Goal: Task Accomplishment & Management: Use online tool/utility

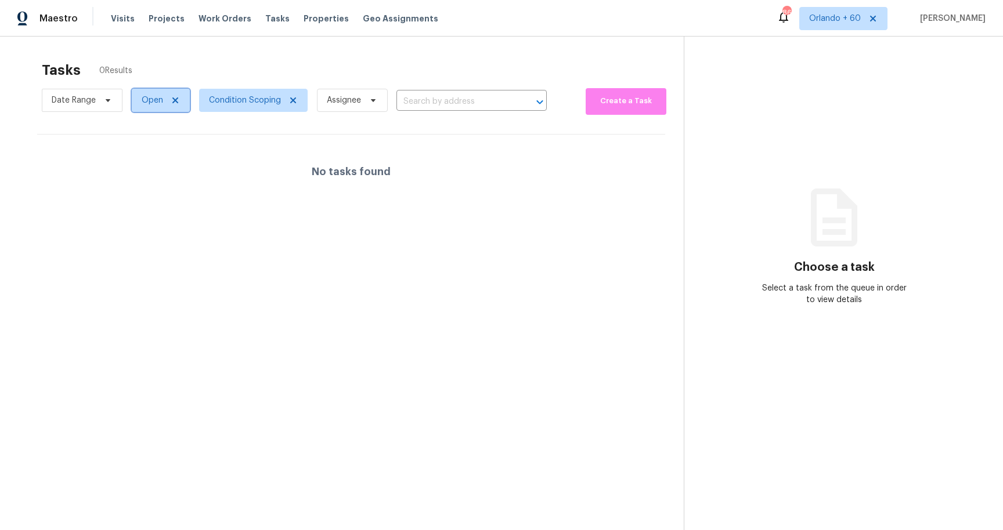
click at [179, 100] on icon at bounding box center [175, 100] width 9 height 9
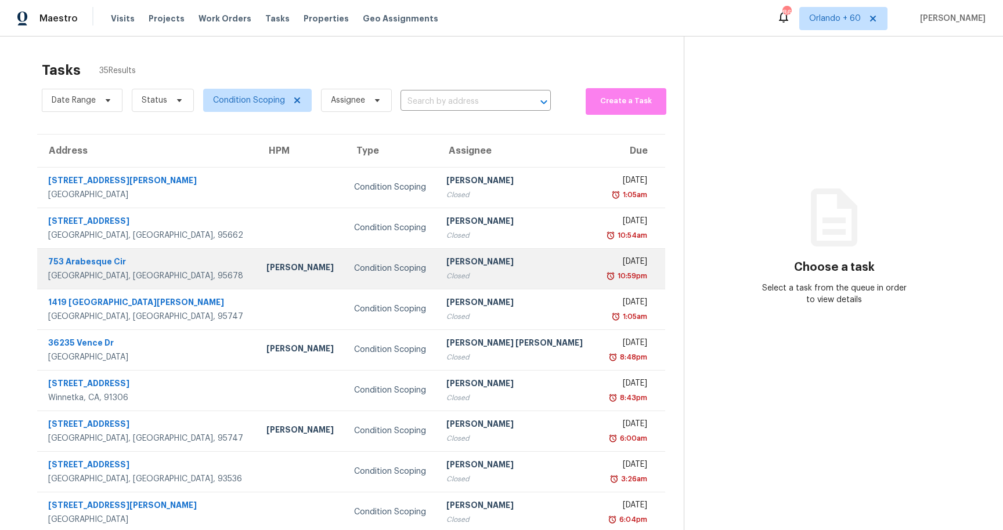
click at [187, 279] on td "753 Arabesque Cir Roseville, CA, 95678" at bounding box center [147, 268] width 220 height 41
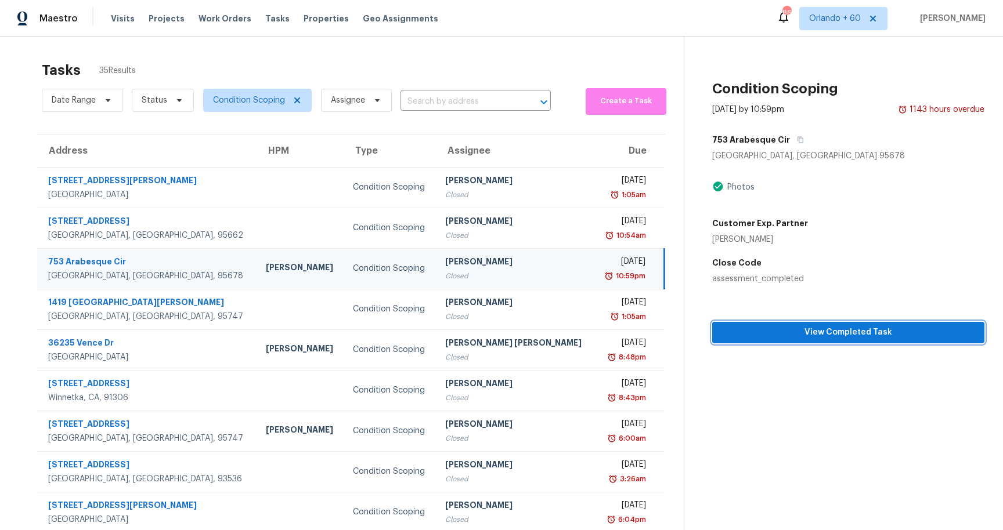
click at [786, 337] on span "View Completed Task" at bounding box center [848, 333] width 254 height 15
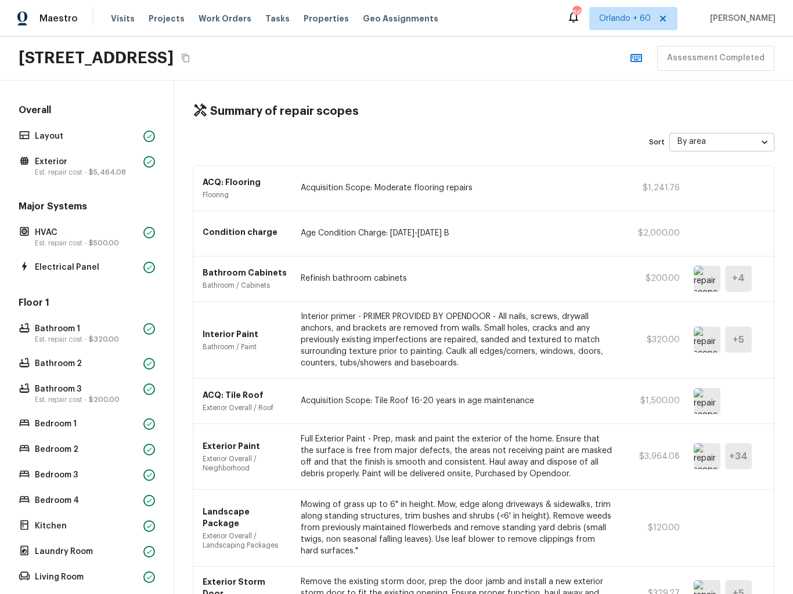
click at [44, 396] on p "Est. repair cost - $200.00" at bounding box center [87, 399] width 104 height 9
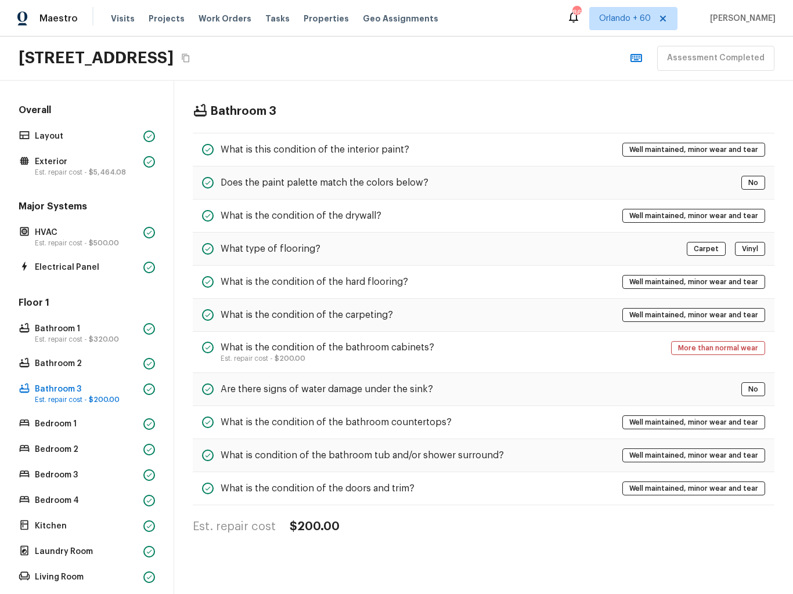
click at [327, 385] on h5 "Are there signs of water damage under the sink?" at bounding box center [326, 389] width 212 height 13
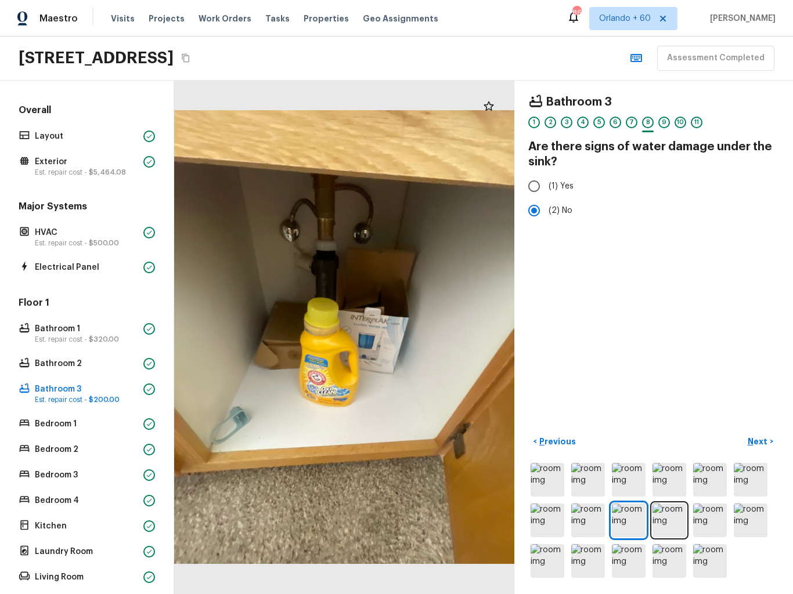
click at [97, 340] on span "$320.00" at bounding box center [104, 339] width 30 height 7
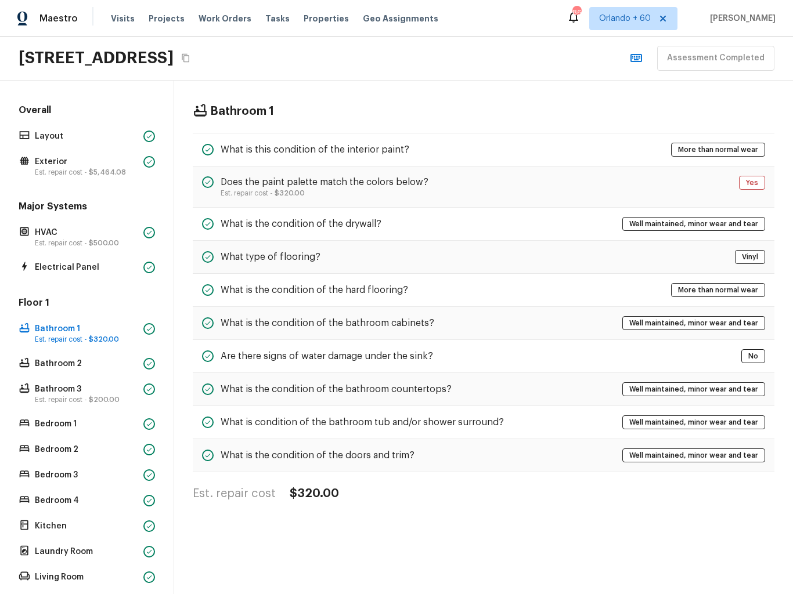
click at [408, 386] on h5 "What is the condition of the bathroom countertops?" at bounding box center [335, 389] width 231 height 13
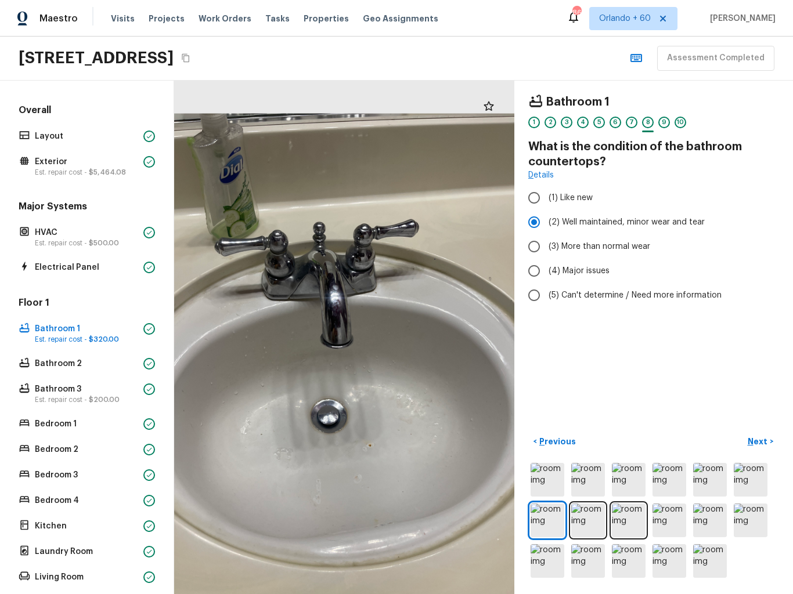
click at [313, 458] on div at bounding box center [329, 360] width 370 height 559
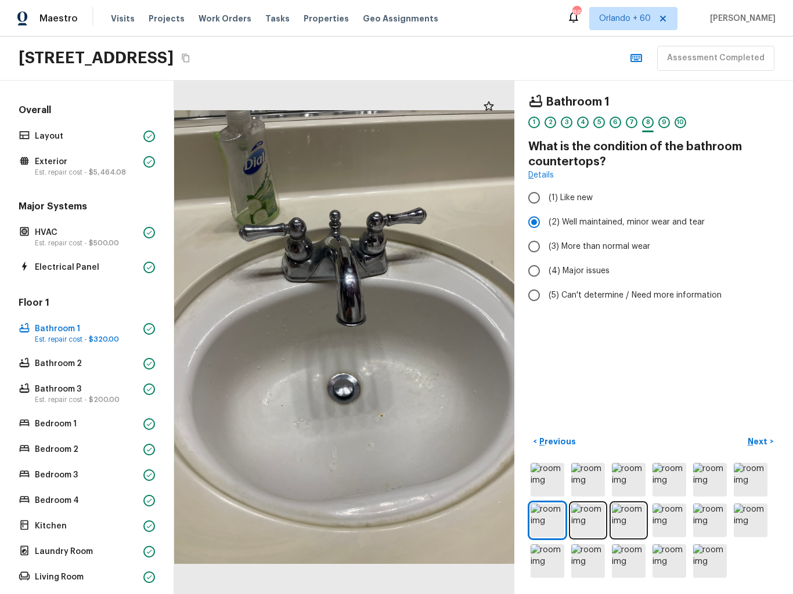
click at [96, 274] on div "Electrical Panel" at bounding box center [86, 267] width 141 height 16
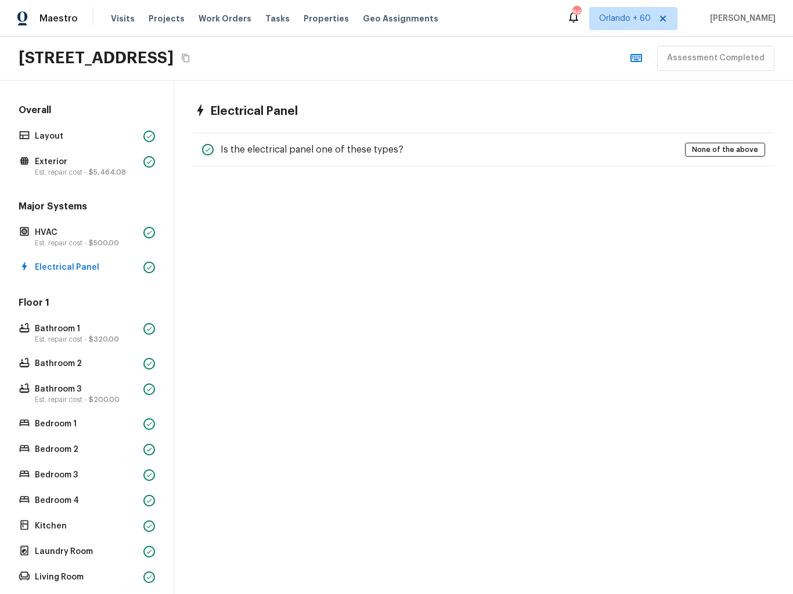
click at [60, 165] on p "Exterior" at bounding box center [87, 162] width 104 height 12
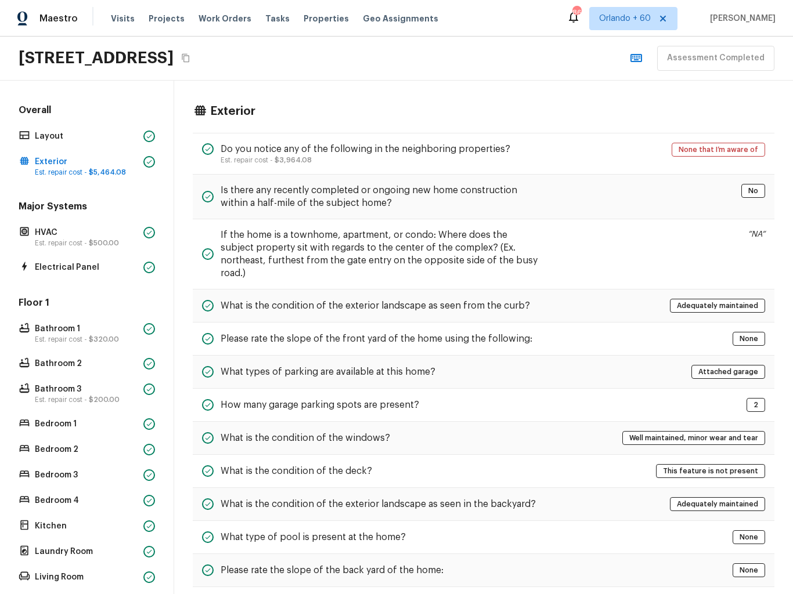
click at [390, 399] on h5 "How many garage parking spots are present?" at bounding box center [319, 405] width 198 height 13
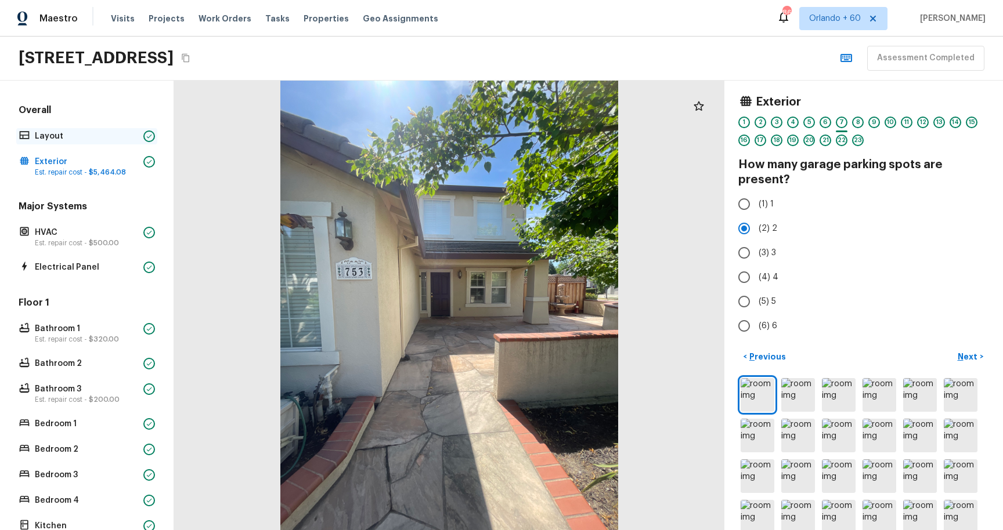
click at [56, 138] on p "Layout" at bounding box center [87, 137] width 104 height 12
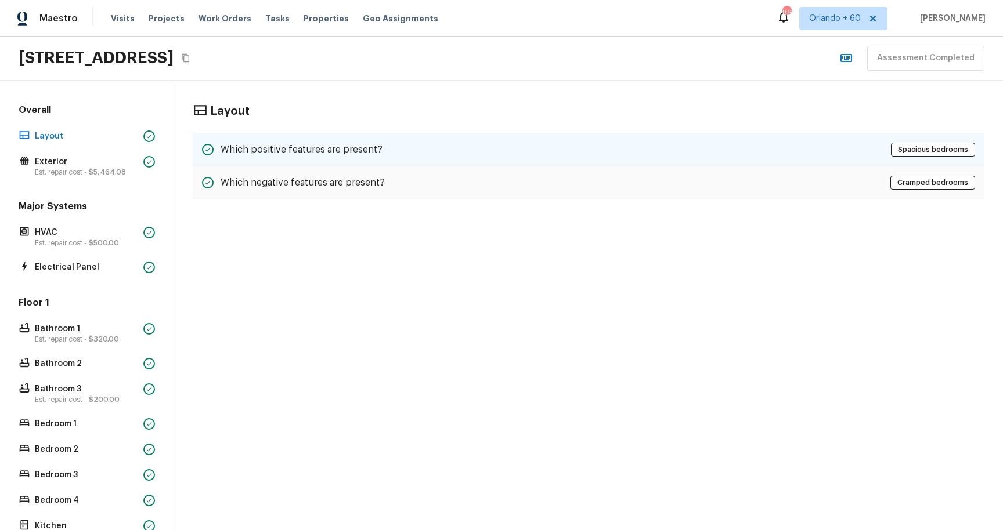
click at [475, 147] on div "Which positive features are present? Spacious bedrooms" at bounding box center [588, 150] width 791 height 34
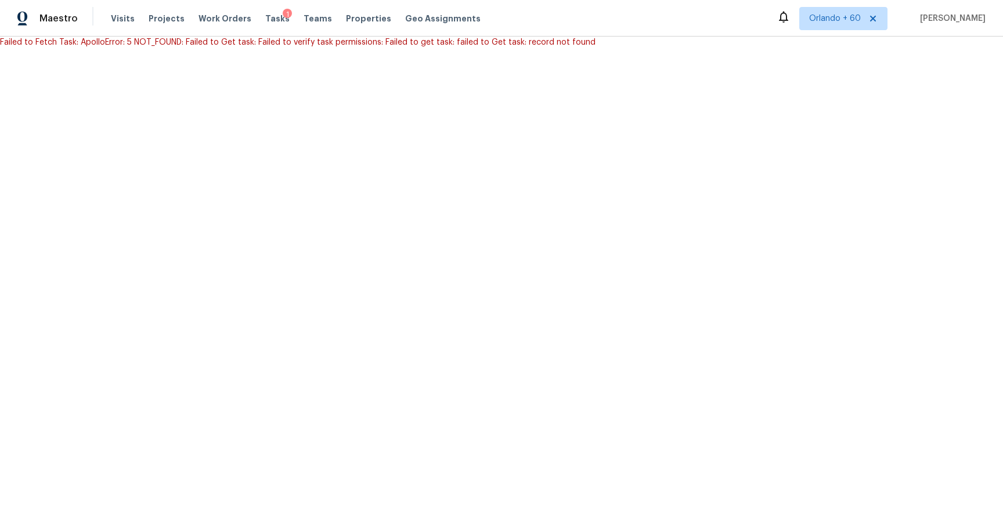
click at [266, 10] on div "Visits Projects Work Orders Tasks 1 Teams Properties Geo Assignments" at bounding box center [303, 18] width 384 height 23
click at [266, 15] on span "Tasks" at bounding box center [277, 19] width 24 height 8
